Goal: Communication & Community: Answer question/provide support

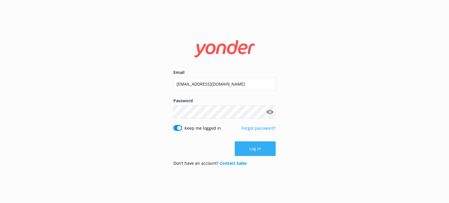
click at [264, 151] on button "Log in" at bounding box center [255, 148] width 41 height 15
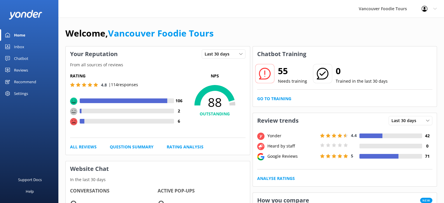
click at [32, 65] on link "Reviews" at bounding box center [29, 70] width 58 height 12
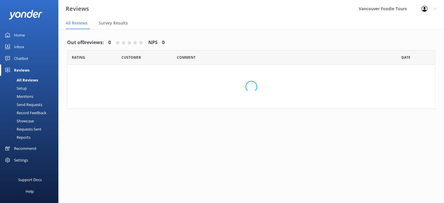
click at [35, 43] on link "Inbox" at bounding box center [29, 47] width 58 height 12
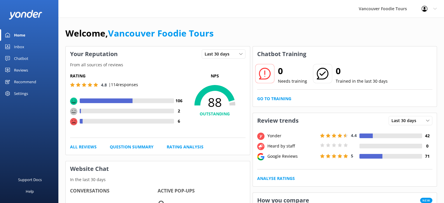
click at [30, 46] on link "Inbox" at bounding box center [29, 47] width 58 height 12
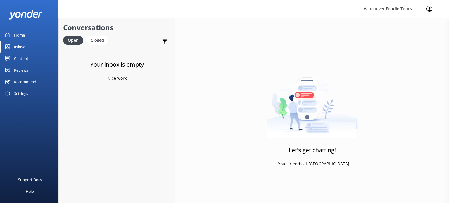
click at [32, 69] on link "Reviews" at bounding box center [29, 70] width 58 height 12
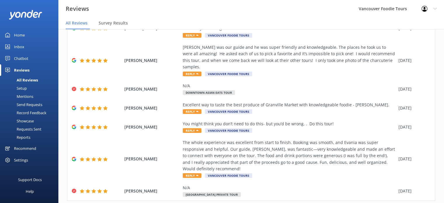
scroll to position [142, 0]
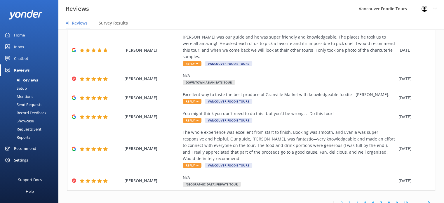
click at [338, 200] on link "2" at bounding box center [342, 203] width 8 height 6
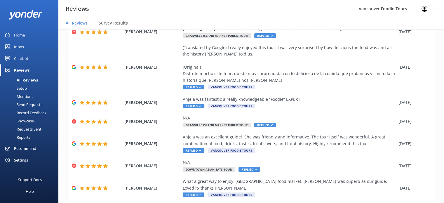
scroll to position [123, 0]
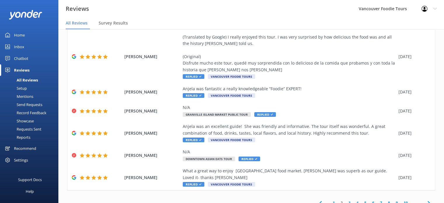
click at [330, 200] on link "1" at bounding box center [334, 203] width 8 height 6
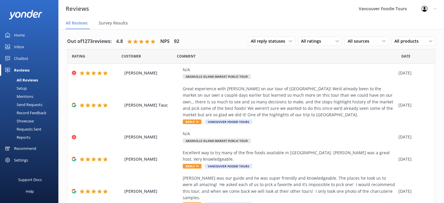
drag, startPoint x: 438, startPoint y: 128, endPoint x: 445, endPoint y: 203, distance: 75.7
click at [444, 202] on html "Reviews Vancouver Foodie Tours Profile Settings Logout All Reviews Survey Resul…" at bounding box center [222, 100] width 444 height 203
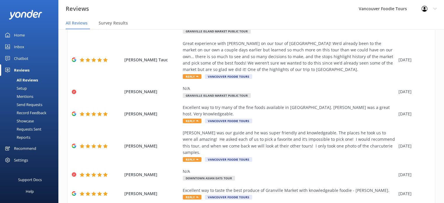
scroll to position [142, 0]
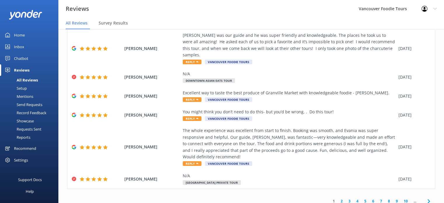
click at [239, 196] on div "1 2 3 4 5 6 7 8 9 10 ..." at bounding box center [251, 201] width 368 height 13
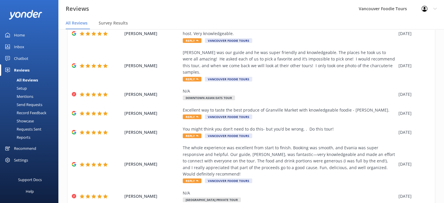
scroll to position [119, 0]
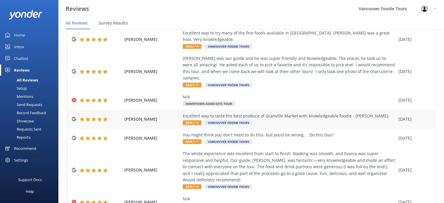
click at [301, 113] on div "Excellent way to taste the best produce of Granville Market with knowledgeable …" at bounding box center [289, 116] width 213 height 6
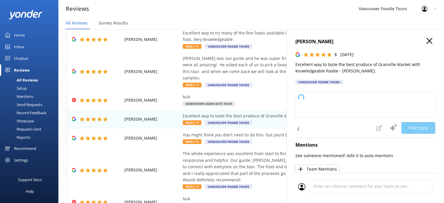
type textarea "Thank you so much for your wonderful review! We're delighted you enjoyed explor…"
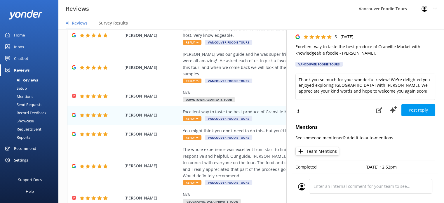
scroll to position [12, 0]
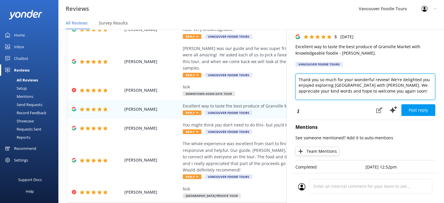
click at [366, 78] on textarea "Thank you so much for your wonderful review! We're delighted you enjoyed explor…" at bounding box center [366, 87] width 140 height 26
click at [349, 89] on textarea "Thank you so much for your wonderful review! We're delighted you enjoyed explor…" at bounding box center [366, 87] width 140 height 26
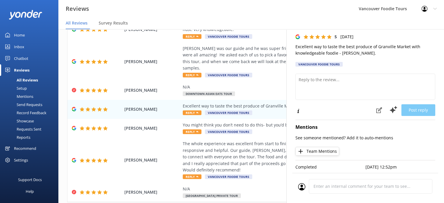
click at [327, 147] on button "Team Mentions" at bounding box center [318, 151] width 44 height 9
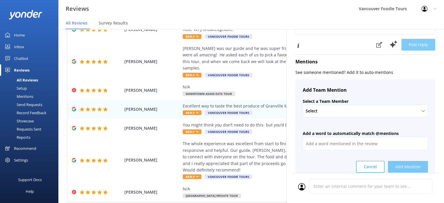
scroll to position [110, 0]
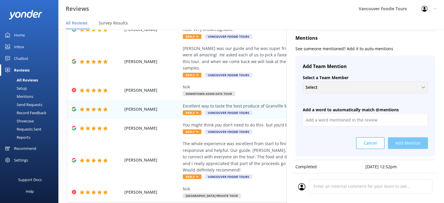
click at [335, 85] on div "Select" at bounding box center [365, 87] width 122 height 6
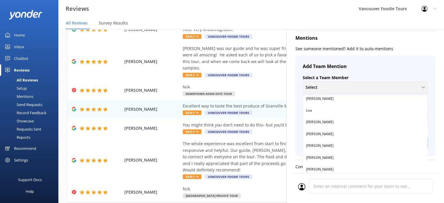
scroll to position [73, 0]
click at [365, 148] on link "[PERSON_NAME]" at bounding box center [365, 146] width 124 height 12
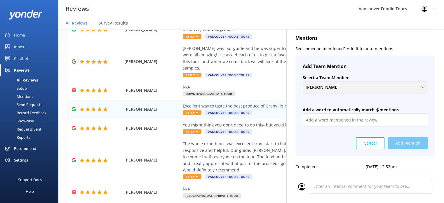
click at [346, 86] on div "[PERSON_NAME]" at bounding box center [365, 87] width 122 height 6
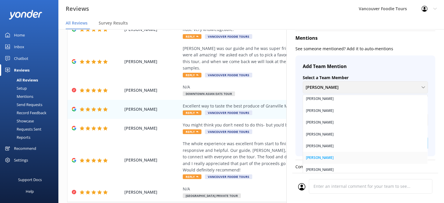
click at [342, 155] on link "[PERSON_NAME]" at bounding box center [365, 158] width 124 height 12
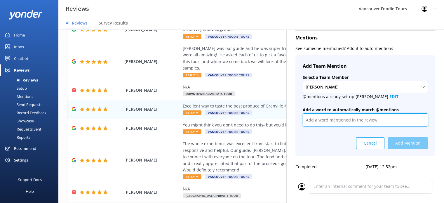
click at [333, 119] on input "text" at bounding box center [365, 119] width 125 height 13
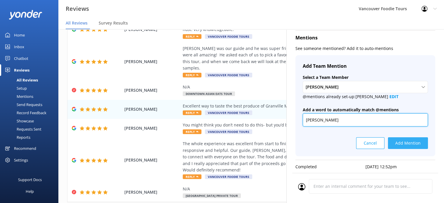
type input "[PERSON_NAME]"
click at [413, 143] on button "Add Mention" at bounding box center [408, 143] width 40 height 12
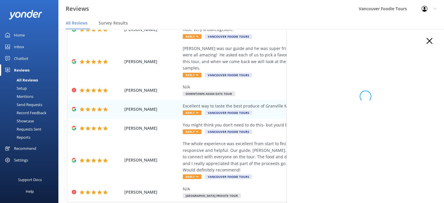
scroll to position [0, 0]
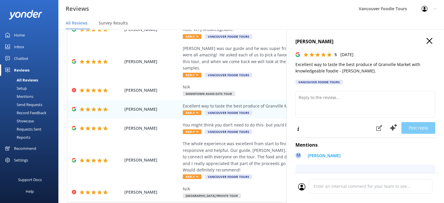
click at [428, 42] on icon "button" at bounding box center [430, 41] width 6 height 6
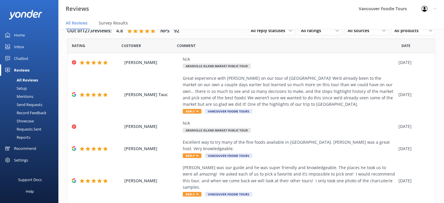
scroll to position [142, 0]
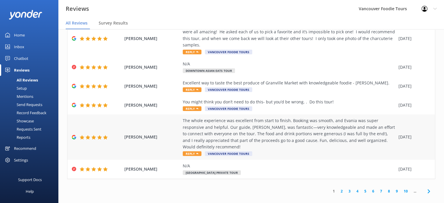
click at [292, 126] on div "The whole experience was excellent from start to finish. Booking was smooth, an…" at bounding box center [289, 133] width 213 height 33
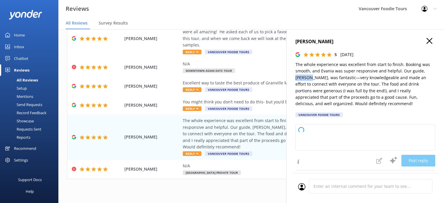
type textarea "Thank you so much for your wonderful review! We're delighted to hear you enjoye…"
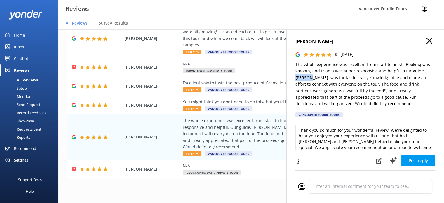
drag, startPoint x: 295, startPoint y: 78, endPoint x: 310, endPoint y: 77, distance: 15.2
click at [310, 77] on div "[PERSON_NAME] 5 [DATE] The whole experience was excellent from start to finish.…" at bounding box center [366, 130] width 158 height 203
click at [276, 99] on div "You might think you don’t need to do this- but you’d be wrong. . Do this tour!" at bounding box center [289, 102] width 213 height 6
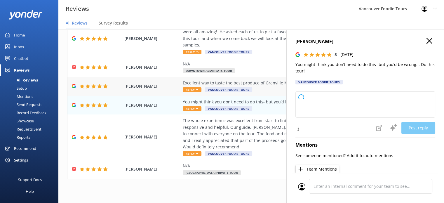
type textarea "Thank you so much for your enthusiastic recommendation! We're thrilled you enjo…"
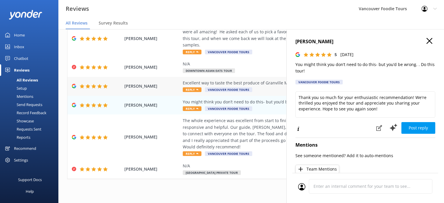
click at [272, 80] on div "Excellent way to taste the best produce of Granville Market with knowledgeable …" at bounding box center [289, 83] width 213 height 6
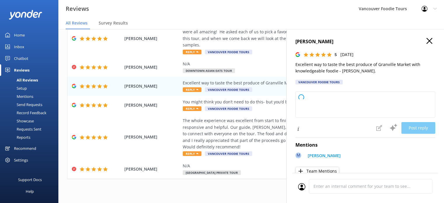
type textarea "Thank you so much for your wonderful review! We're delighted you enjoyed explor…"
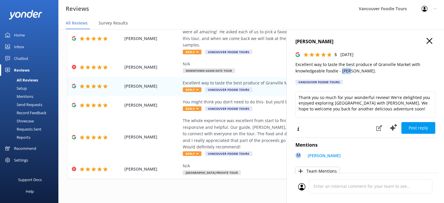
drag, startPoint x: 341, startPoint y: 72, endPoint x: 349, endPoint y: 72, distance: 8.2
click at [349, 72] on p "Excellent way to taste the best produce of Granville Market with knowledgeable …" at bounding box center [366, 67] width 140 height 13
click at [260, 41] on div "[PERSON_NAME] was our guide and he was super friendly and knowledgeable. The pl…" at bounding box center [289, 35] width 213 height 26
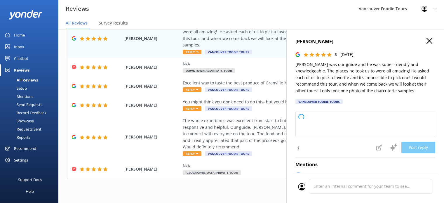
type textarea "Thank you so much for your wonderful review! We're thrilled to hear you had suc…"
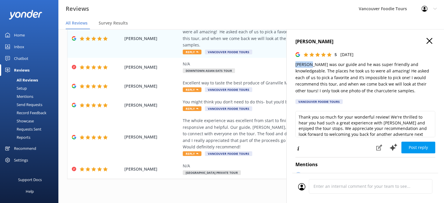
drag, startPoint x: 293, startPoint y: 65, endPoint x: 311, endPoint y: 65, distance: 17.5
click at [311, 65] on div "[PERSON_NAME] 5 [DATE] [PERSON_NAME] was our guide and he was super friendly an…" at bounding box center [366, 130] width 158 height 203
click at [429, 40] on h4 "[PERSON_NAME]" at bounding box center [366, 42] width 140 height 8
click at [427, 40] on use "button" at bounding box center [430, 41] width 6 height 6
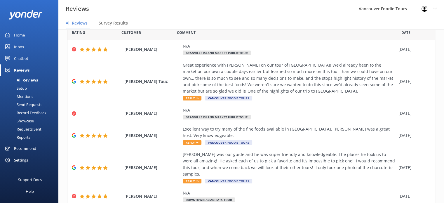
scroll to position [0, 0]
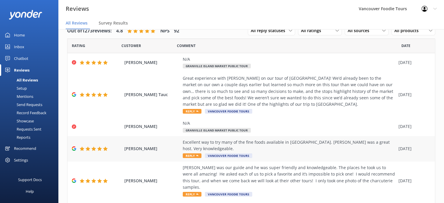
click at [277, 151] on div "Excellent way to try many of the fine foods available in [GEOGRAPHIC_DATA]. [PE…" at bounding box center [289, 145] width 213 height 13
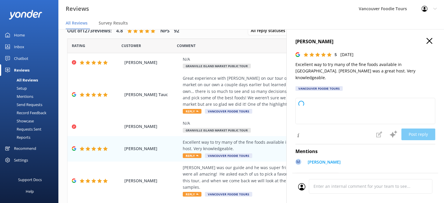
click at [297, 73] on p "Excellent way to try many of the fine foods available in [GEOGRAPHIC_DATA]. [PE…" at bounding box center [366, 71] width 140 height 20
type textarea "Thank you so much for your wonderful review! We're delighted you enjoyed explor…"
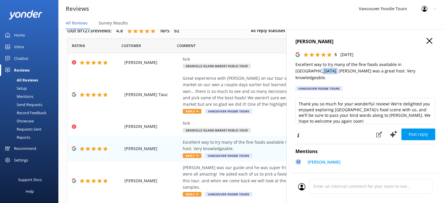
drag, startPoint x: 296, startPoint y: 73, endPoint x: 310, endPoint y: 72, distance: 14.3
click at [310, 72] on p "Excellent way to try many of the fine foods available in [GEOGRAPHIC_DATA]. [PE…" at bounding box center [366, 71] width 140 height 20
click at [250, 81] on div "Great experience with [PERSON_NAME] on our tour of [GEOGRAPHIC_DATA]! We’d alre…" at bounding box center [289, 91] width 213 height 33
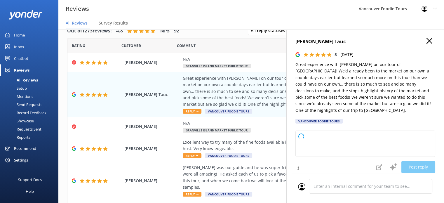
type textarea "Thank you so much for your wonderful review! We're thrilled to hear that [PERSO…"
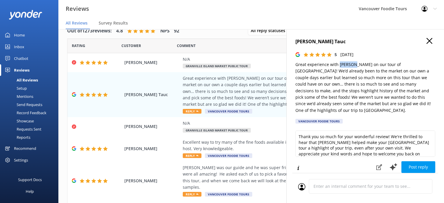
drag, startPoint x: 339, startPoint y: 65, endPoint x: 354, endPoint y: 65, distance: 14.9
click at [354, 65] on p "Great experience with [PERSON_NAME] on our tour of [GEOGRAPHIC_DATA]! We’d alre…" at bounding box center [366, 87] width 140 height 52
click at [420, 38] on h4 "[PERSON_NAME] Tauc" at bounding box center [366, 42] width 140 height 8
click at [422, 39] on h4 "[PERSON_NAME] Tauc" at bounding box center [366, 42] width 140 height 8
click at [427, 41] on icon "button" at bounding box center [430, 41] width 6 height 6
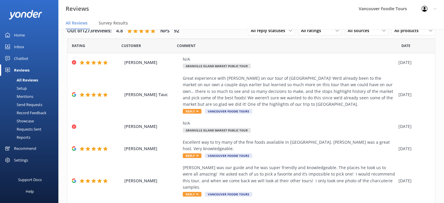
scroll to position [142, 0]
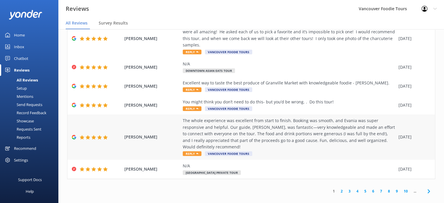
click at [278, 131] on div "The whole experience was excellent from start to finish. Booking was smooth, an…" at bounding box center [289, 133] width 213 height 33
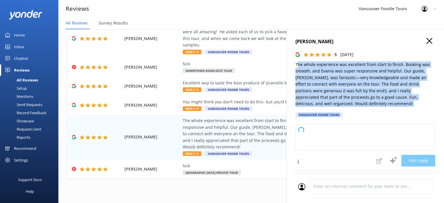
type textarea "Thank you so much for your wonderful review! We're delighted to hear you enjoye…"
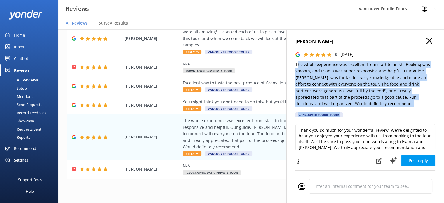
drag, startPoint x: 297, startPoint y: 65, endPoint x: 357, endPoint y: 105, distance: 72.2
click at [358, 108] on div "[PERSON_NAME] 5 [DATE] The whole experience was excellent from start to finish.…" at bounding box center [366, 79] width 140 height 83
click at [321, 79] on p "The whole experience was excellent from start to finish. Booking was smooth, an…" at bounding box center [366, 84] width 140 height 46
drag, startPoint x: 295, startPoint y: 64, endPoint x: 368, endPoint y: 105, distance: 84.2
click at [368, 105] on div "[PERSON_NAME] 5 [DATE] The whole experience was excellent from start to finish.…" at bounding box center [366, 130] width 158 height 203
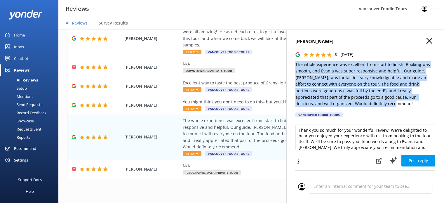
copy p "The whole experience was excellent from start to finish. Booking was smooth, an…"
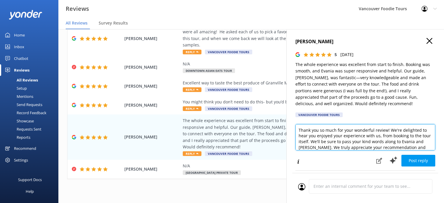
click at [352, 139] on textarea "Thank you so much for your wonderful review! We're delighted to hear you enjoye…" at bounding box center [366, 137] width 140 height 26
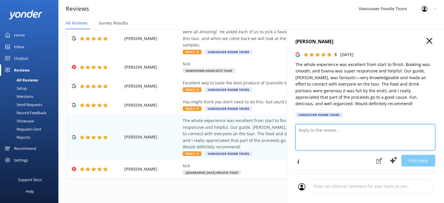
paste textarea "Hi [PERSON_NAME], Thank you so much for your wonderful review! We’re delighted …"
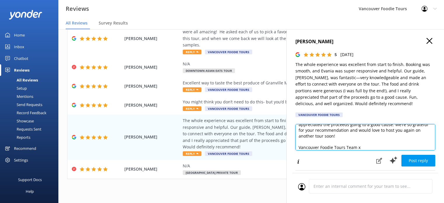
scroll to position [3, 0]
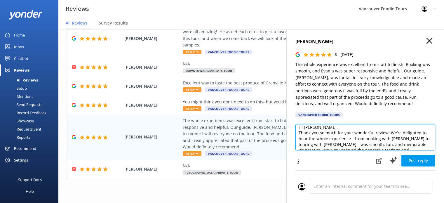
click at [348, 125] on textarea "Hi [PERSON_NAME], Thank you so much for your wonderful review! We’re delighted …" at bounding box center [366, 137] width 140 height 26
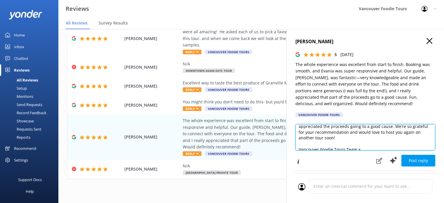
scroll to position [43, 0]
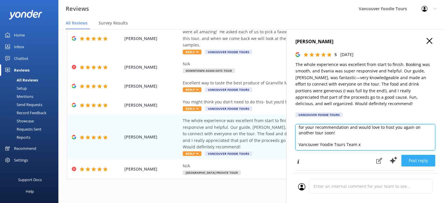
type textarea "Hi [PERSON_NAME], Thank you so much for your wonderful review! We’re delighted …"
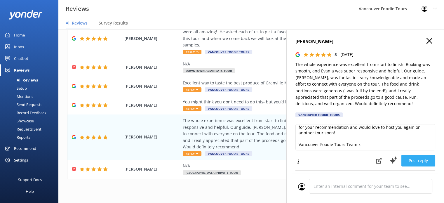
click at [415, 159] on button "Post reply" at bounding box center [419, 161] width 34 height 12
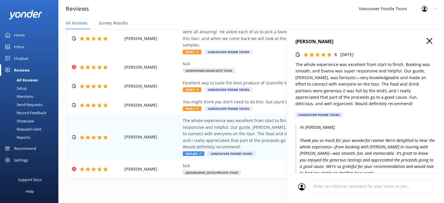
click at [427, 42] on icon "button" at bounding box center [430, 41] width 6 height 6
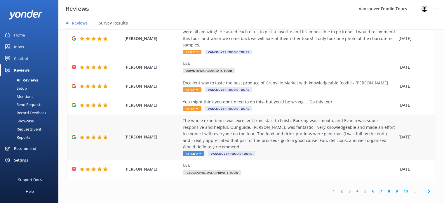
click at [276, 125] on div "The whole experience was excellent from start to finish. Booking was smooth, an…" at bounding box center [289, 133] width 213 height 33
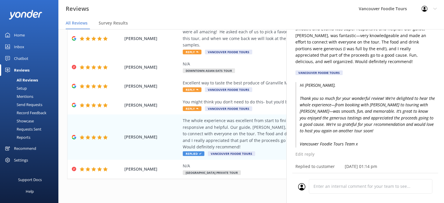
scroll to position [73, 0]
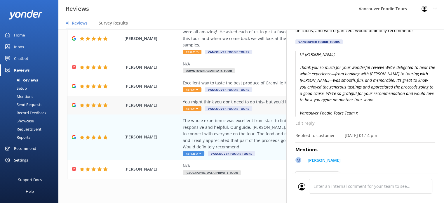
click at [254, 99] on div "You might think you don’t need to do this- but you’d be wrong. . Do this tour!" at bounding box center [289, 102] width 213 height 6
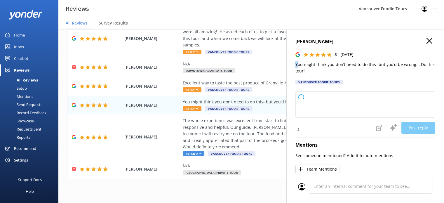
type textarea "Thank you so much for your enthusiastic recommendation! We're thrilled to hear …"
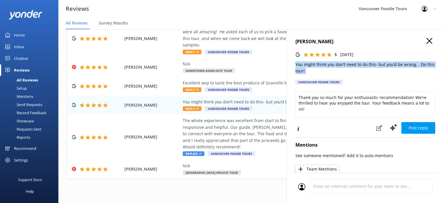
drag, startPoint x: 297, startPoint y: 65, endPoint x: 313, endPoint y: 76, distance: 19.7
click at [313, 76] on div "[PERSON_NAME] 5 [DATE] You might think you don’t need to do this- but you’d be …" at bounding box center [366, 63] width 140 height 50
copy p "You might think you don’t need to do this- but you’d be wrong. . Do this tour!"
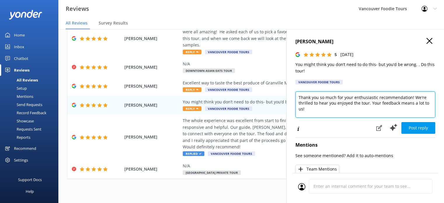
click at [319, 104] on textarea "Thank you so much for your enthusiastic recommendation! We're thrilled to hear …" at bounding box center [366, 104] width 140 height 26
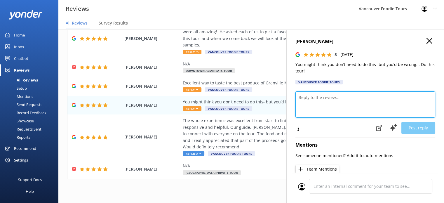
paste textarea "Hi [PERSON_NAME], Thank you so much for your fantastic review! We love your ent…"
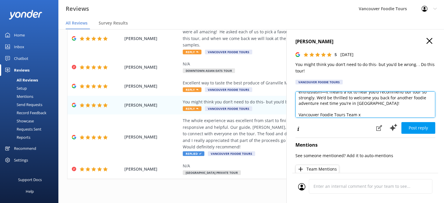
scroll to position [3, 0]
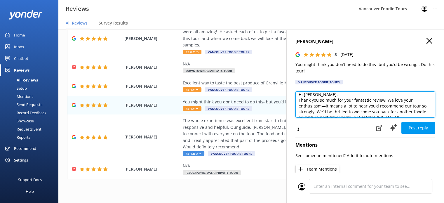
click at [327, 96] on textarea "Hi [PERSON_NAME], Thank you so much for your fantastic review! We love your ent…" at bounding box center [366, 104] width 140 height 26
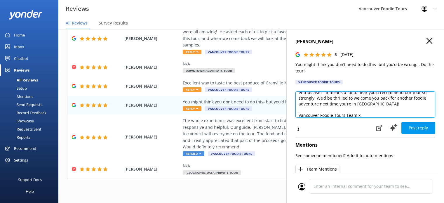
scroll to position [26, 0]
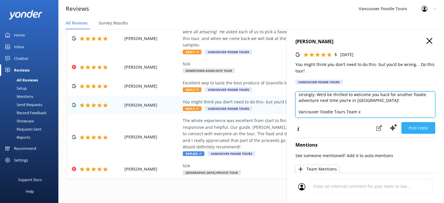
type textarea "Hi [PERSON_NAME], Thank you so much for your fantastic review! We love your ent…"
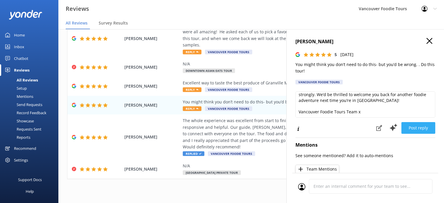
click at [417, 127] on button "Post reply" at bounding box center [419, 128] width 34 height 12
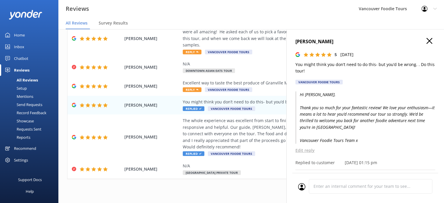
click at [427, 43] on icon "button" at bounding box center [430, 41] width 6 height 6
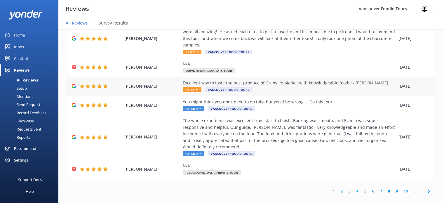
click at [295, 80] on div "Excellent way to taste the best produce of Granville Market with knowledgeable …" at bounding box center [289, 83] width 213 height 6
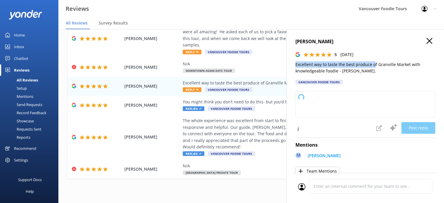
type textarea "Thank you so much for your wonderful review! We're thrilled you enjoyed explori…"
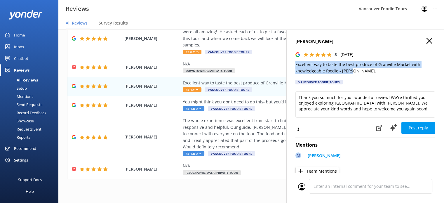
drag, startPoint x: 291, startPoint y: 65, endPoint x: 375, endPoint y: 74, distance: 84.6
click at [375, 74] on div "[PERSON_NAME] 5 [DATE] Excellent way to taste the best produce of Granville Mar…" at bounding box center [366, 130] width 158 height 203
copy p "Excellent way to taste the best produce of Granville Market with knowledgeable …"
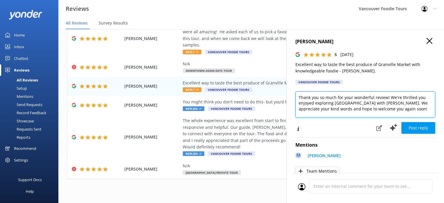
click at [335, 116] on textarea "Thank you so much for your wonderful review! We're thrilled you enjoyed explori…" at bounding box center [366, 104] width 140 height 26
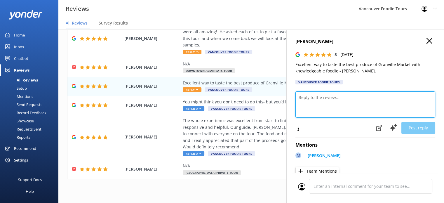
paste textarea "Hi [PERSON_NAME], Thank you so much for your kind words! We’re so glad you enjo…"
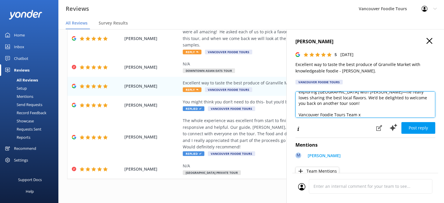
scroll to position [3, 0]
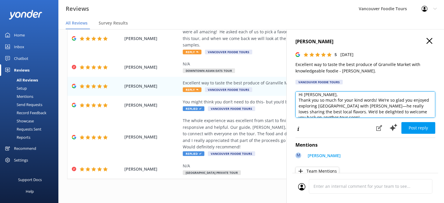
click at [337, 96] on textarea "Hi [PERSON_NAME], Thank you so much for your kind words! We’re so glad you enjo…" at bounding box center [366, 104] width 140 height 26
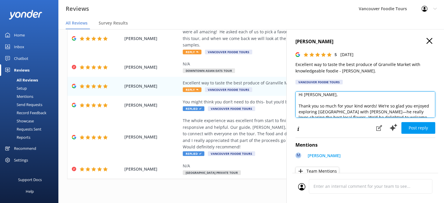
click at [334, 112] on textarea "Hi [PERSON_NAME], Thank you so much for your kind words! We’re so glad you enjo…" at bounding box center [366, 104] width 140 height 26
click at [372, 112] on textarea "Hi [PERSON_NAME], Thank you so much for your kind words! We’re so glad you enjo…" at bounding box center [366, 104] width 140 height 26
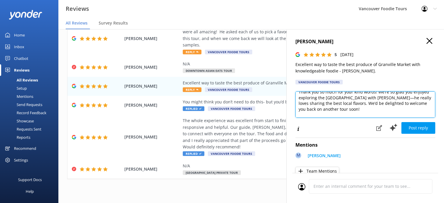
scroll to position [23, 0]
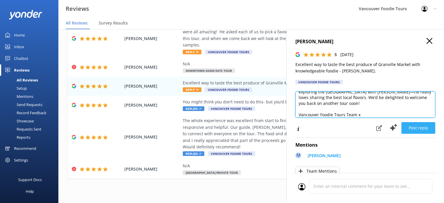
type textarea "Hi [PERSON_NAME], Thank you so much for your kind words! We’re so glad you enjo…"
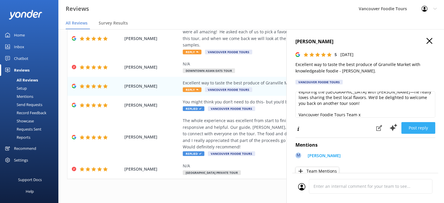
click at [421, 128] on button "Post reply" at bounding box center [419, 128] width 34 height 12
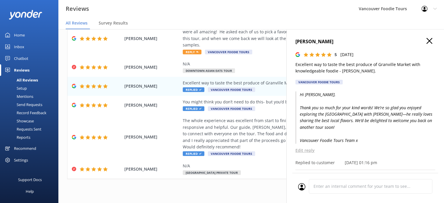
click at [427, 39] on use "button" at bounding box center [430, 41] width 6 height 6
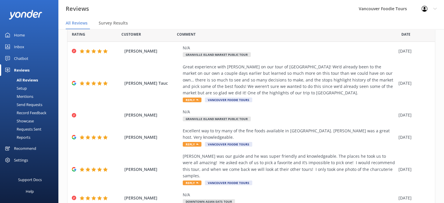
scroll to position [0, 0]
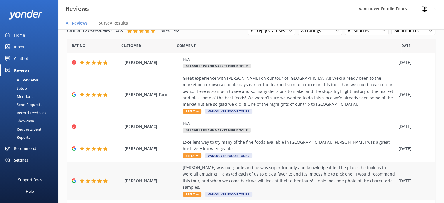
click at [276, 168] on div "[PERSON_NAME] was our guide and he was super friendly and knowledgeable. The pl…" at bounding box center [289, 177] width 213 height 26
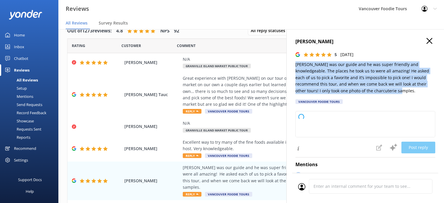
drag, startPoint x: 295, startPoint y: 65, endPoint x: 383, endPoint y: 89, distance: 90.9
click at [383, 89] on p "[PERSON_NAME] was our guide and he was super friendly and knowledgeable. The pl…" at bounding box center [366, 77] width 140 height 33
type textarea "Thank you so much for your wonderful review! We're thrilled to hear you had suc…"
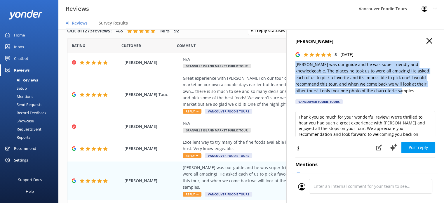
copy p "[PERSON_NAME] was our guide and he was super friendly and knowledgeable. The pl…"
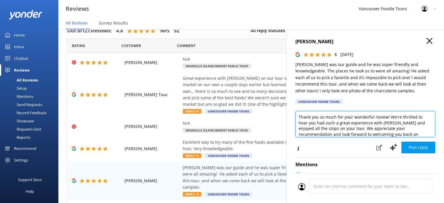
click at [346, 128] on textarea "Thank you so much for your wonderful review! We're thrilled to hear you had suc…" at bounding box center [366, 124] width 140 height 26
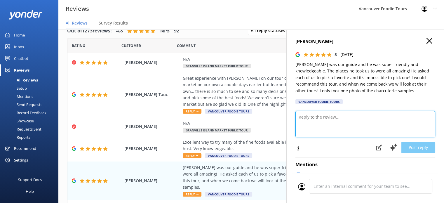
paste textarea "Hi [PERSON_NAME], Thank you so much for your wonderful review! We’re thrilled y…"
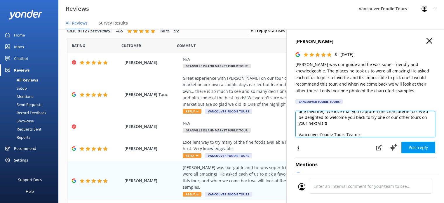
scroll to position [3, 0]
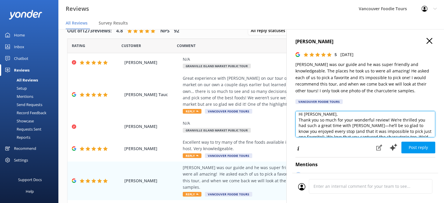
click at [347, 117] on textarea "Hi [PERSON_NAME], Thank you so much for your wonderful review! We’re thrilled y…" at bounding box center [366, 124] width 140 height 26
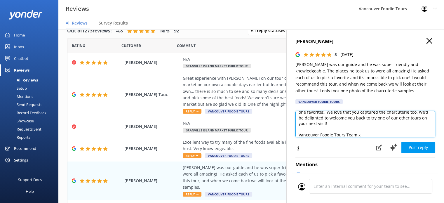
scroll to position [37, 0]
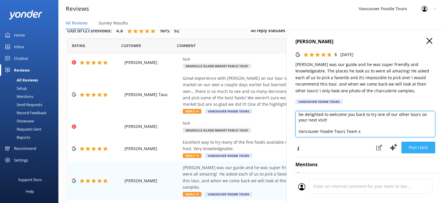
type textarea "Hi [PERSON_NAME], Thank you so much for your wonderful review! We’re thrilled y…"
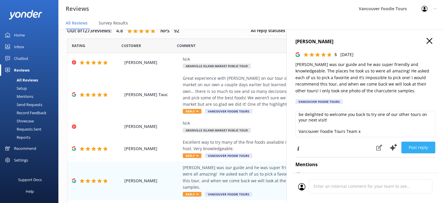
click at [416, 149] on button "Post reply" at bounding box center [419, 148] width 34 height 12
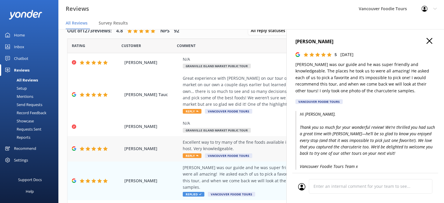
click at [268, 147] on div "Excellent way to try many of the fine foods available in [GEOGRAPHIC_DATA]. [PE…" at bounding box center [289, 145] width 213 height 13
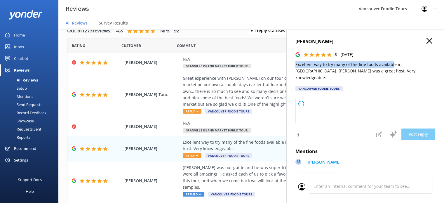
type textarea "Thank you so much for your wonderful review! We're delighted you enjoyed explor…"
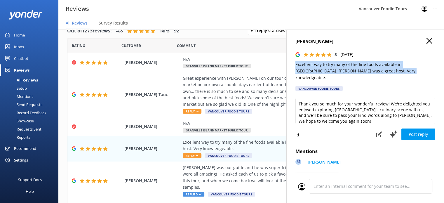
drag, startPoint x: 292, startPoint y: 63, endPoint x: 398, endPoint y: 72, distance: 106.5
click at [398, 72] on div "[PERSON_NAME] 5 [DATE] Excellent way to try many of the fine foods available in…" at bounding box center [366, 130] width 158 height 203
copy p "Excellent way to try many of the fine foods available in [GEOGRAPHIC_DATA]. [PE…"
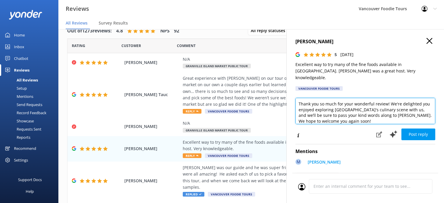
click at [348, 104] on textarea "Thank you so much for your wonderful review! We're delighted you enjoyed explor…" at bounding box center [366, 111] width 140 height 26
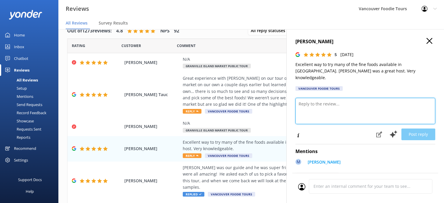
paste textarea "Hi [PERSON_NAME], Thank you so much for your kind feedback! We’re delighted you…"
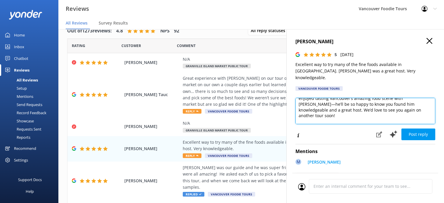
scroll to position [3, 0]
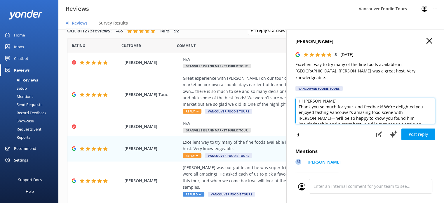
click at [322, 98] on textarea "Hi [PERSON_NAME], Thank you so much for your kind feedback! We’re delighted you…" at bounding box center [366, 111] width 140 height 26
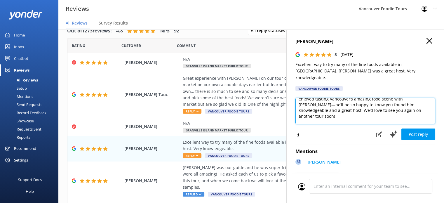
scroll to position [26, 0]
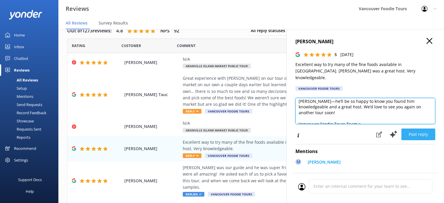
type textarea "Hi [PERSON_NAME], Thank you so much for your kind feedback! We’re delighted you…"
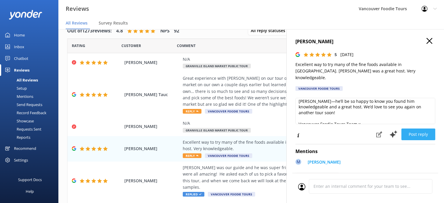
click at [416, 129] on button "Post reply" at bounding box center [419, 135] width 34 height 12
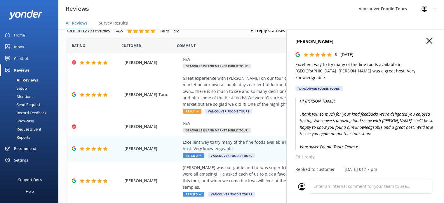
click at [427, 41] on use "button" at bounding box center [430, 41] width 6 height 6
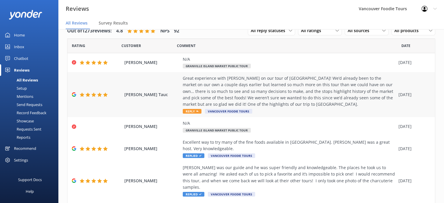
click at [289, 102] on div "Great experience with [PERSON_NAME] on our tour of [GEOGRAPHIC_DATA]! We’d alre…" at bounding box center [289, 91] width 213 height 33
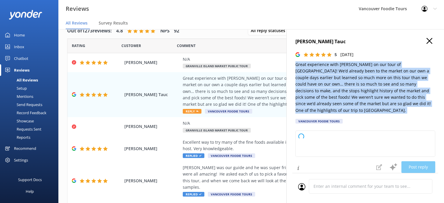
drag, startPoint x: 295, startPoint y: 64, endPoint x: 327, endPoint y: 114, distance: 59.5
click at [327, 114] on div "[PERSON_NAME] Tauc 5 [DATE] Great experience with [PERSON_NAME] on our tour of …" at bounding box center [366, 82] width 140 height 89
type textarea "Thank you so much for your wonderful review! We’re thrilled to hear you enjoyed…"
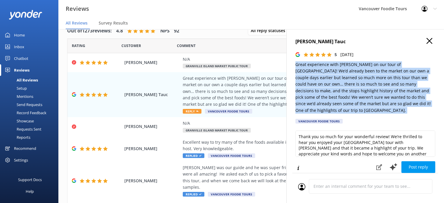
copy p "Great experience with [PERSON_NAME] on our tour of [GEOGRAPHIC_DATA]! We’d alre…"
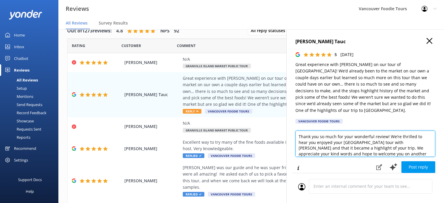
click at [330, 144] on textarea "Thank you so much for your wonderful review! We’re thrilled to hear you enjoyed…" at bounding box center [366, 144] width 140 height 26
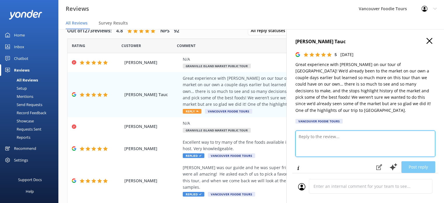
paste textarea "Hi [PERSON_NAME], Thank you so much for your wonderful review! We’re thrilled t…"
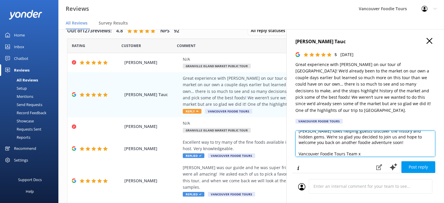
scroll to position [3, 0]
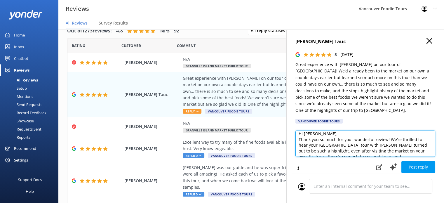
click at [335, 134] on textarea "Hi [PERSON_NAME], Thank you so much for your wonderful review! We’re thrilled t…" at bounding box center [366, 144] width 140 height 26
click at [349, 150] on textarea "Hi [PERSON_NAME], Thank you so much for your wonderful review! We’re thrilled t…" at bounding box center [366, 144] width 140 height 26
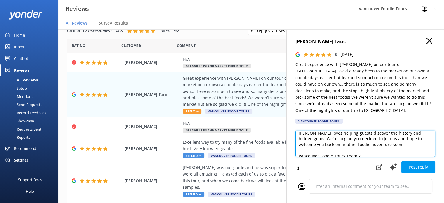
scroll to position [43, 0]
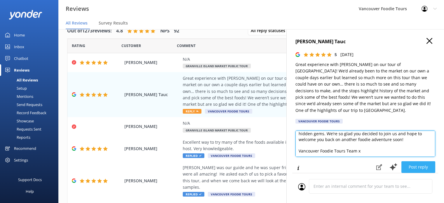
type textarea "Hi [PERSON_NAME], Thank you so much for your wonderful review! We’re thrilled t…"
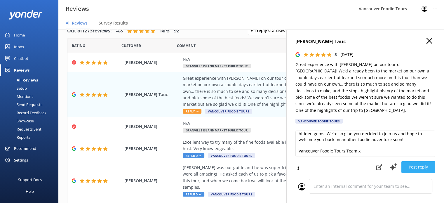
click at [423, 165] on button "Post reply" at bounding box center [419, 167] width 34 height 12
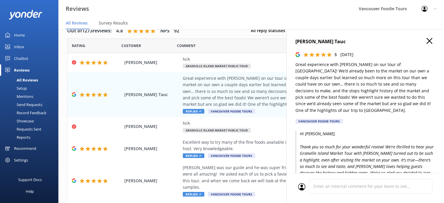
click at [428, 40] on icon "button" at bounding box center [430, 41] width 6 height 6
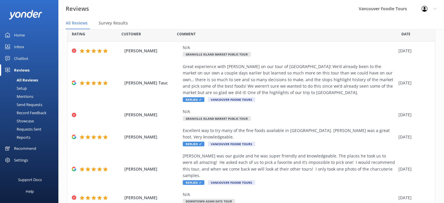
scroll to position [0, 0]
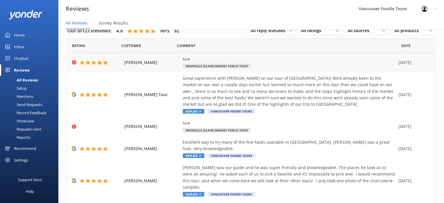
click at [300, 65] on div "N/A Granville Island Market Public Tour" at bounding box center [289, 62] width 213 height 13
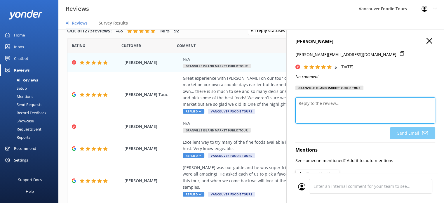
click at [315, 111] on textarea at bounding box center [366, 110] width 140 height 26
paste textarea "Thank you so much for your 5-star rating! We’re so glad you enjoyed your time w…"
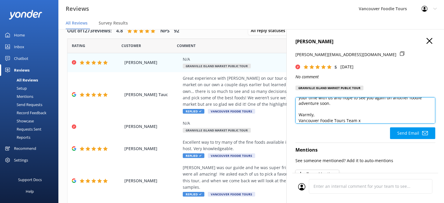
scroll to position [3, 0]
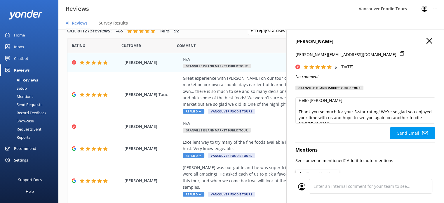
click at [432, 122] on div "[PERSON_NAME] [PERSON_NAME][EMAIL_ADDRESS][DOMAIN_NAME] 5 [DATE] No comment Gra…" at bounding box center [366, 130] width 158 height 203
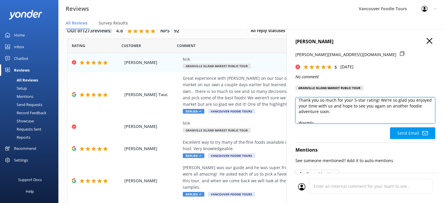
scroll to position [26, 0]
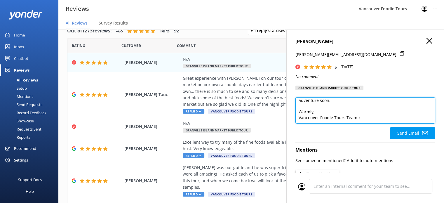
click at [347, 101] on textarea "Hello [PERSON_NAME], Thank you so much for your 5-star rating! We’re so glad yo…" at bounding box center [366, 110] width 140 height 26
type textarea "Hello [PERSON_NAME], Thank you so much for your 5-star rating! We’re so glad yo…"
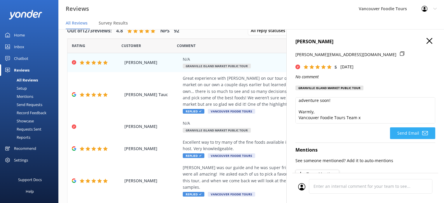
click at [422, 134] on icon at bounding box center [425, 133] width 6 height 6
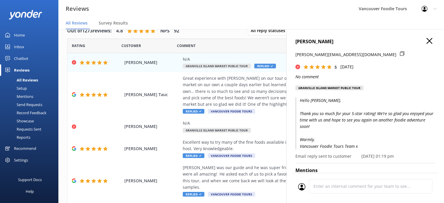
click at [428, 39] on h4 "[PERSON_NAME]" at bounding box center [366, 42] width 140 height 8
click at [427, 43] on use "button" at bounding box center [430, 41] width 6 height 6
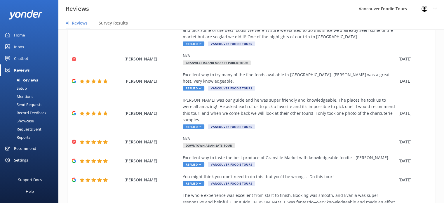
scroll to position [142, 0]
